Goal: Task Accomplishment & Management: Manage account settings

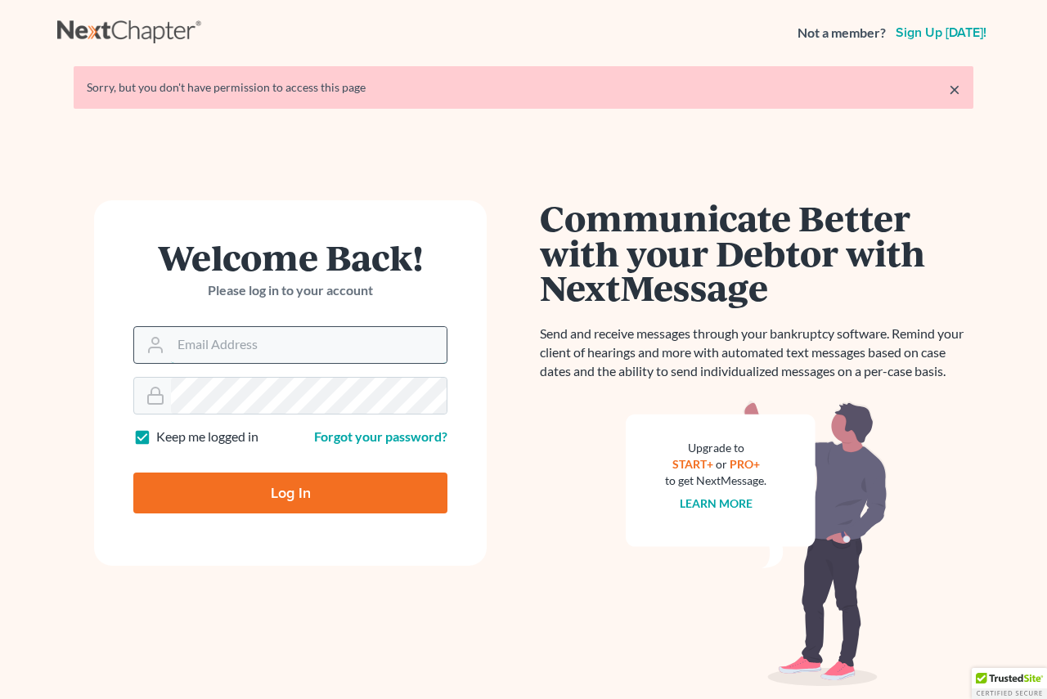
drag, startPoint x: 281, startPoint y: 348, endPoint x: 294, endPoint y: 345, distance: 12.5
click at [282, 347] on input "Email Address" at bounding box center [309, 345] width 276 height 36
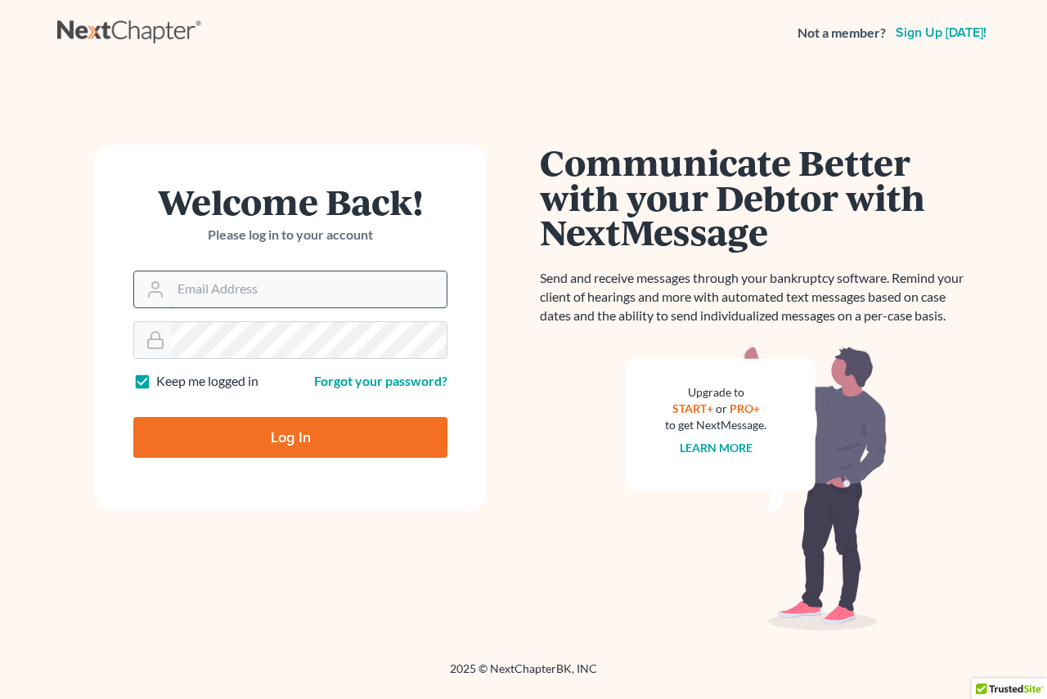
drag, startPoint x: 373, startPoint y: 295, endPoint x: 383, endPoint y: 299, distance: 10.6
click at [373, 295] on input "Email Address" at bounding box center [309, 289] width 276 height 36
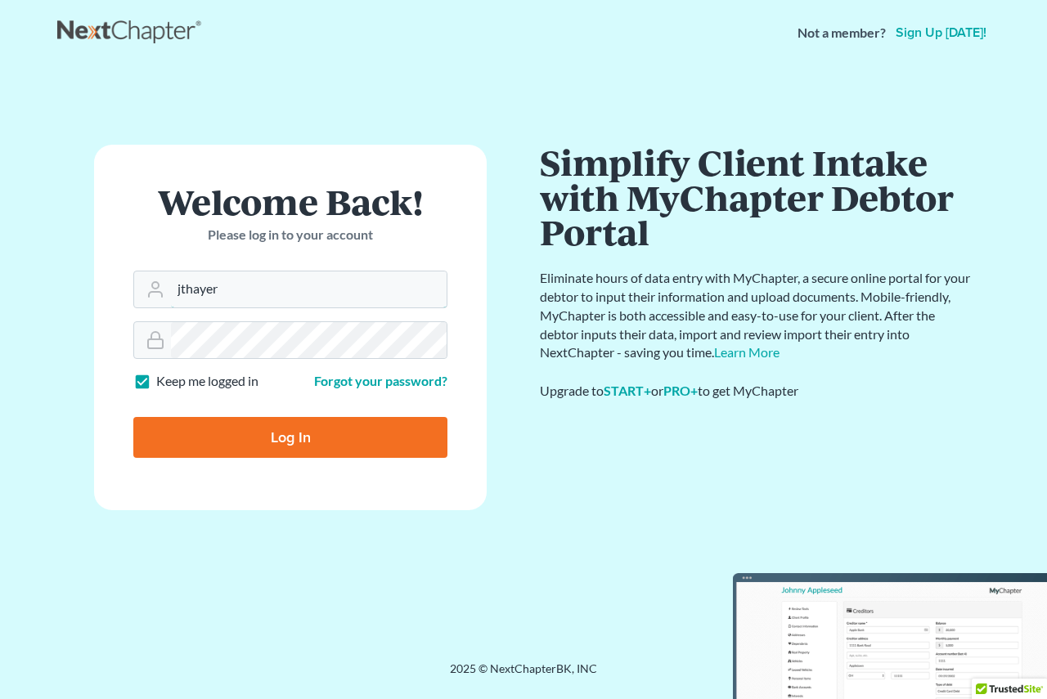
type input "[EMAIL_ADDRESS][DOMAIN_NAME]"
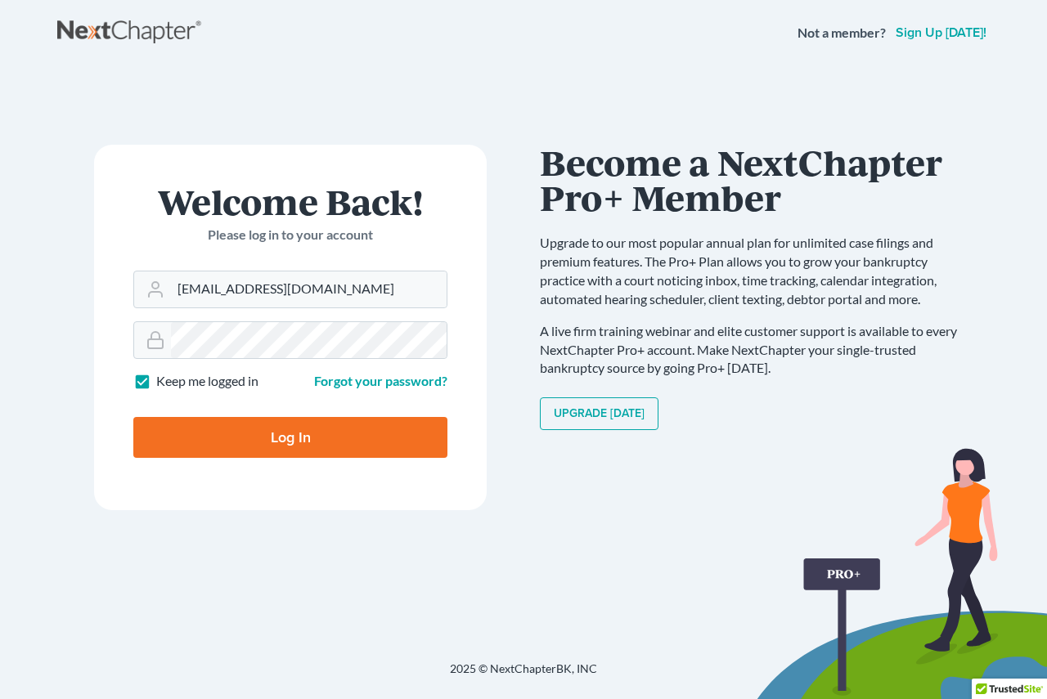
click at [303, 433] on input "Log In" at bounding box center [290, 437] width 314 height 41
type input "Thinking..."
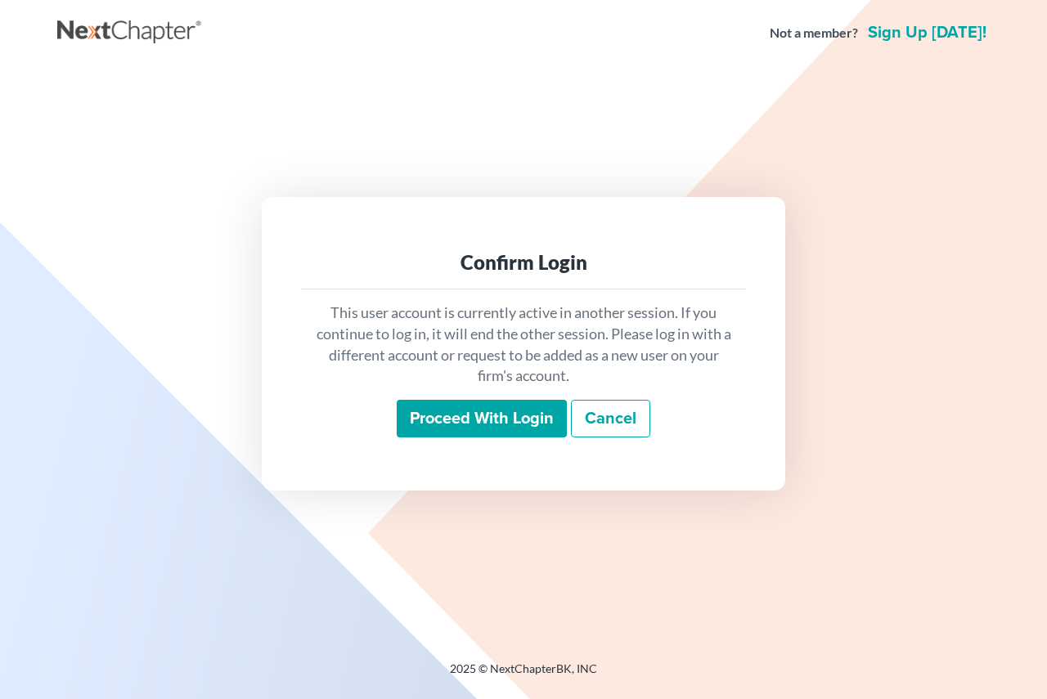
drag, startPoint x: 460, startPoint y: 408, endPoint x: 464, endPoint y: 420, distance: 12.2
click at [462, 408] on input "Proceed with login" at bounding box center [482, 419] width 170 height 38
